Goal: Navigation & Orientation: Find specific page/section

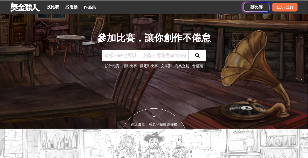
scroll to position [21, 0]
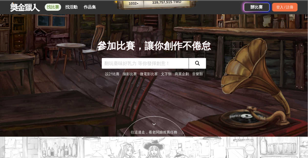
click at [55, 8] on link "找比賽" at bounding box center [53, 7] width 16 height 7
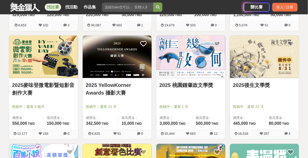
scroll to position [510, 0]
click at [272, 104] on span "投稿中：還有 21 天" at bounding box center [264, 106] width 63 height 5
click at [257, 70] on img at bounding box center [264, 57] width 69 height 43
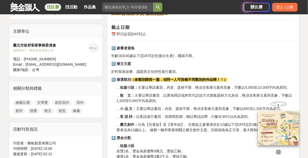
scroll to position [166, 0]
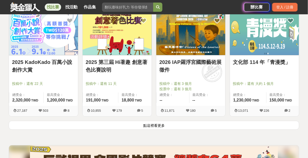
scroll to position [642, 0]
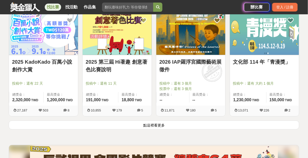
click at [267, 75] on div at bounding box center [266, 76] width 66 height 6
click at [245, 61] on link "文化部 114 年「青漫獎」" at bounding box center [264, 62] width 63 height 8
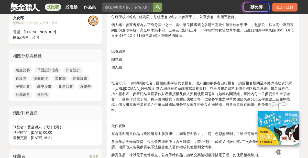
scroll to position [211, 0]
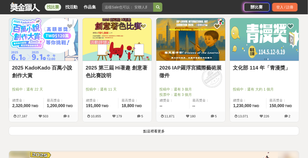
scroll to position [642, 0]
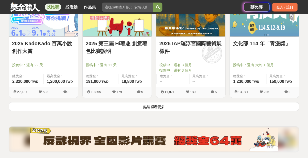
click at [192, 104] on button "點這裡看更多" at bounding box center [154, 106] width 290 height 9
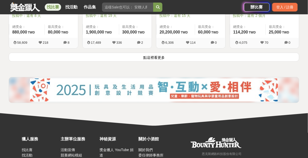
scroll to position [1361, 0]
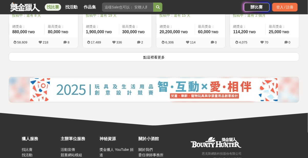
click at [211, 55] on button "點這裡看更多" at bounding box center [154, 56] width 290 height 9
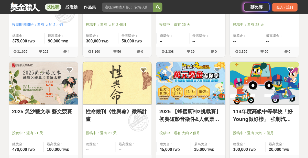
scroll to position [1899, 0]
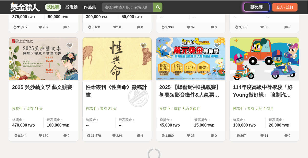
scroll to position [1919, 0]
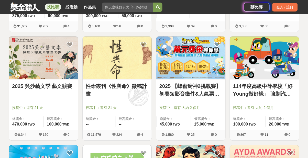
click at [64, 109] on span "投稿中：還有 21 天" at bounding box center [43, 107] width 63 height 5
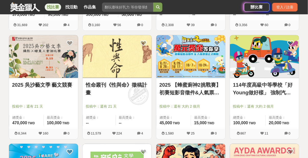
scroll to position [1921, 0]
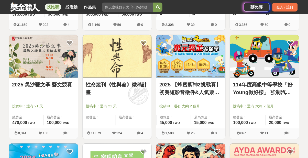
click at [61, 83] on link "2025 吳沙藝文季 藝文競賽" at bounding box center [43, 85] width 63 height 8
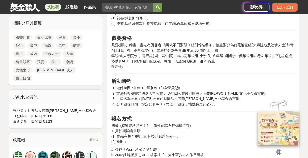
scroll to position [238, 0]
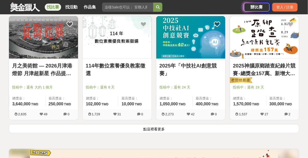
scroll to position [2596, 0]
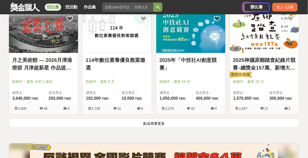
click at [231, 125] on button "點這裡看更多" at bounding box center [154, 123] width 290 height 9
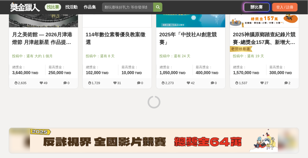
scroll to position [2622, 0]
